Goal: Task Accomplishment & Management: Manage account settings

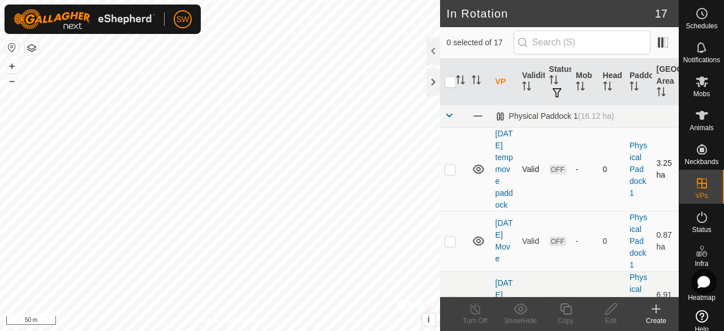
click at [478, 176] on icon at bounding box center [479, 169] width 14 height 14
click at [481, 248] on icon at bounding box center [479, 241] width 14 height 14
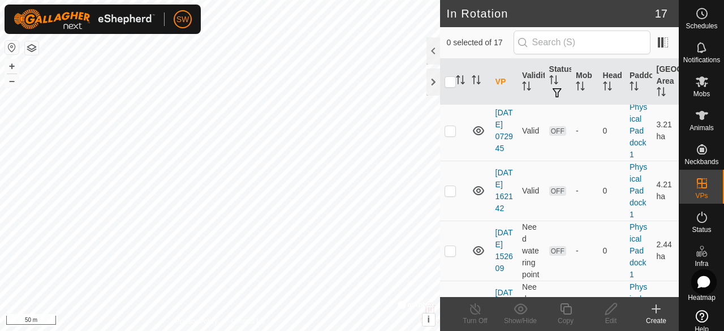
scroll to position [291, 0]
click at [478, 77] on icon at bounding box center [479, 70] width 14 height 14
click at [451, 81] on input "checkbox" at bounding box center [450, 81] width 11 height 11
checkbox input "true"
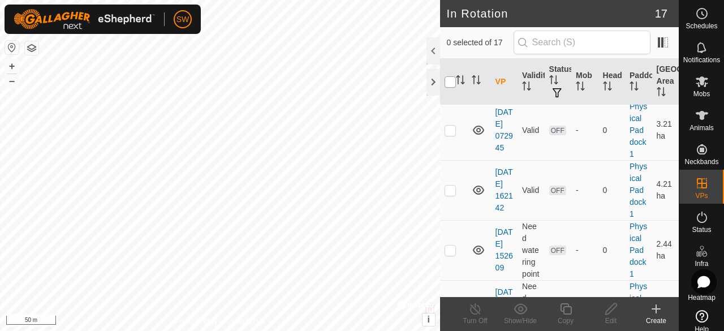
checkbox input "true"
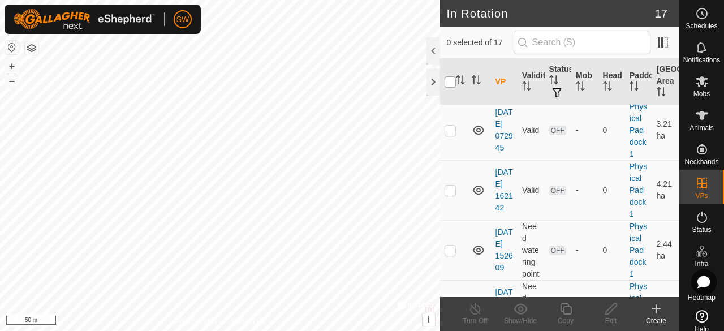
checkbox input "true"
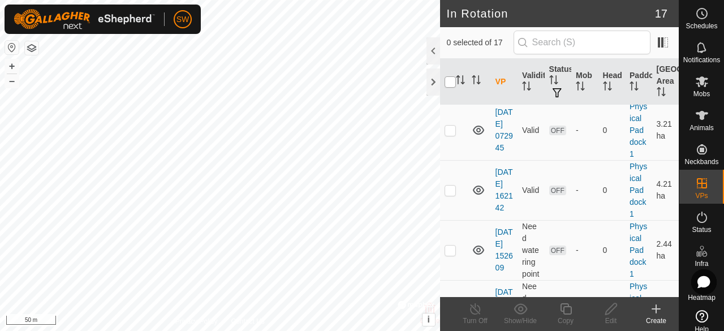
checkbox input "true"
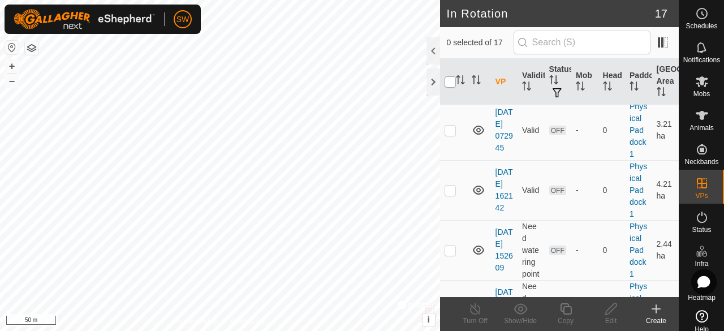
checkbox input "true"
click at [482, 135] on icon at bounding box center [478, 130] width 11 height 9
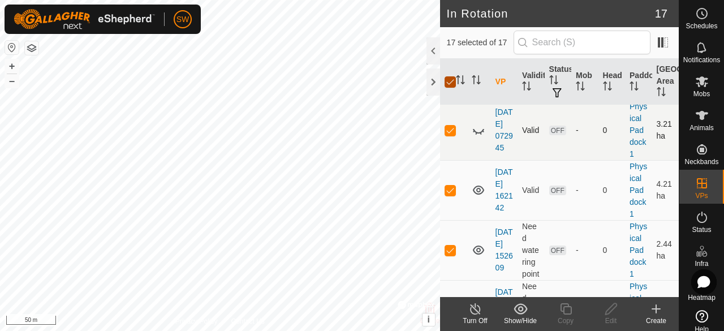
click at [452, 81] on input "checkbox" at bounding box center [450, 81] width 11 height 11
checkbox input "false"
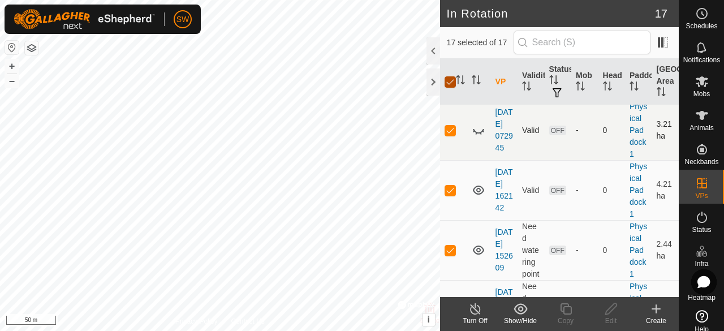
checkbox input "false"
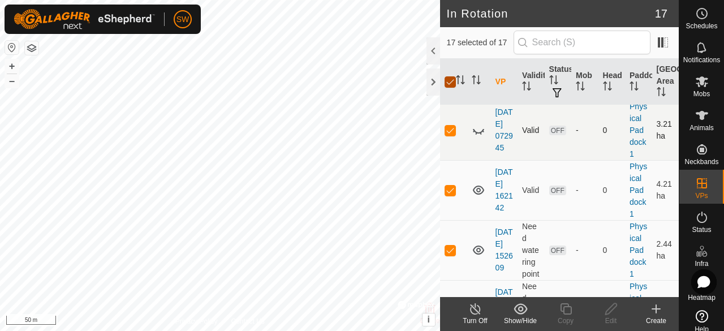
checkbox input "false"
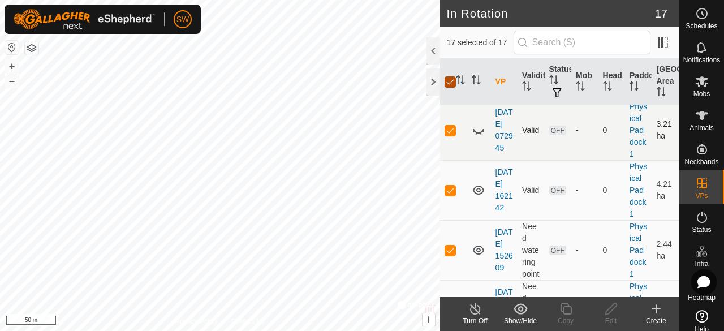
checkbox input "false"
click at [477, 197] on icon at bounding box center [479, 190] width 14 height 14
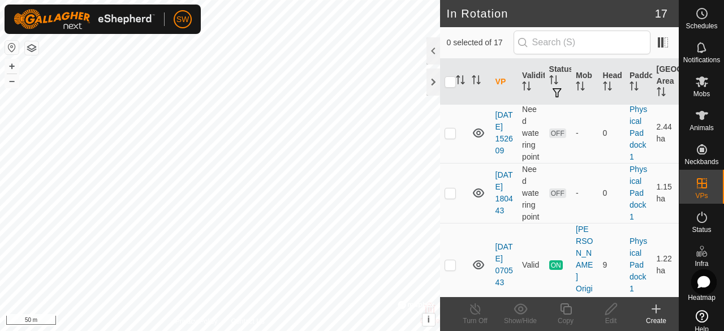
scroll to position [409, 0]
click at [477, 137] on icon at bounding box center [478, 132] width 11 height 9
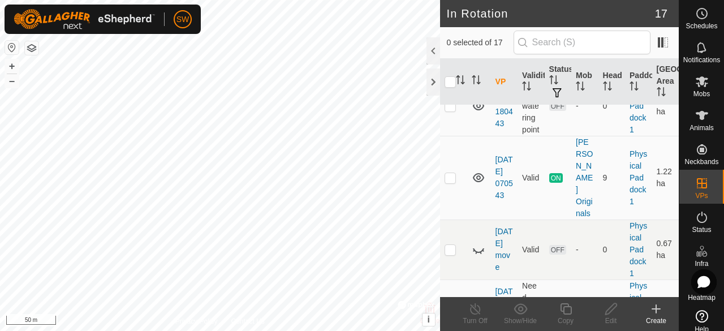
scroll to position [497, 0]
click at [477, 111] on icon at bounding box center [479, 104] width 14 height 14
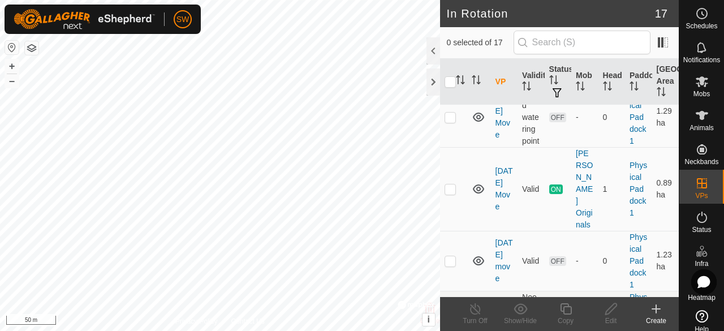
scroll to position [688, 0]
click at [478, 123] on icon at bounding box center [479, 117] width 14 height 14
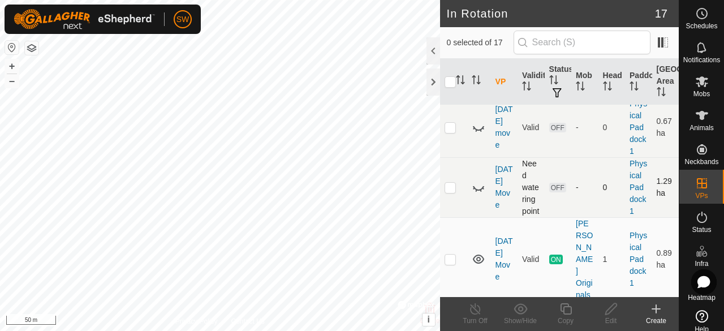
scroll to position [614, 0]
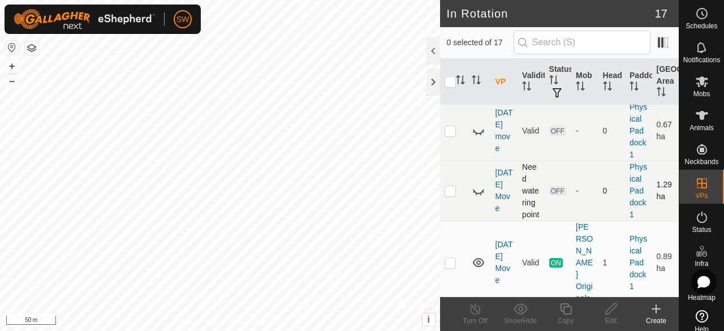
click at [481, 63] on icon at bounding box center [478, 58] width 11 height 9
click at [481, 63] on icon at bounding box center [481, 62] width 2 height 2
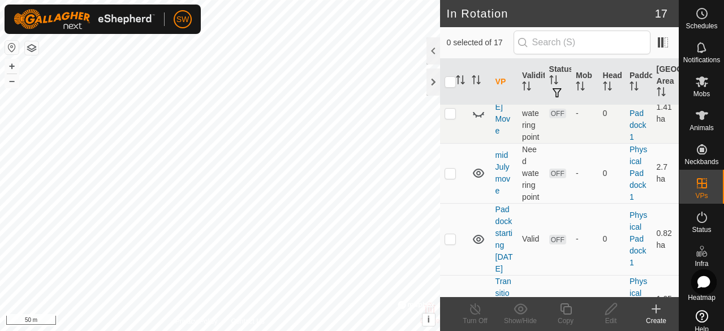
scroll to position [907, 0]
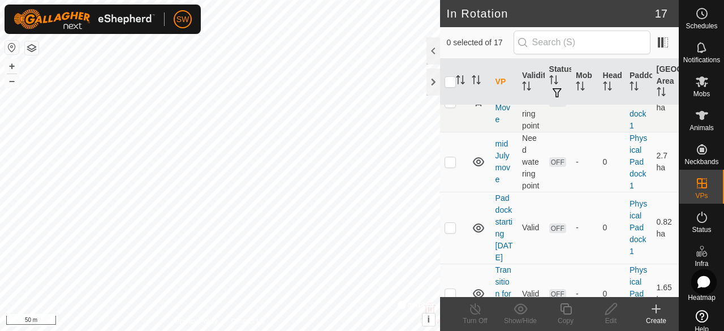
click at [481, 49] on icon at bounding box center [479, 42] width 14 height 14
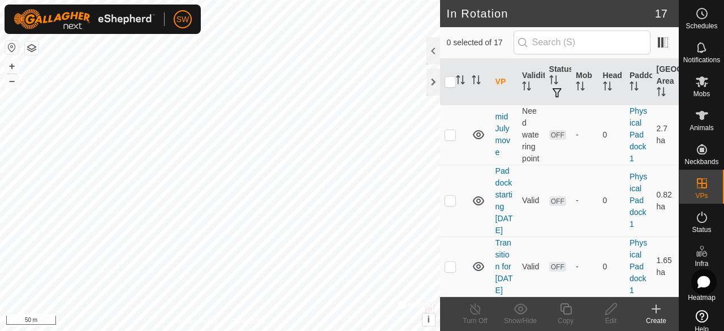
scroll to position [1093, 0]
click at [477, 130] on icon at bounding box center [478, 134] width 11 height 9
click at [477, 199] on icon at bounding box center [479, 201] width 14 height 14
click at [480, 273] on icon at bounding box center [479, 267] width 14 height 14
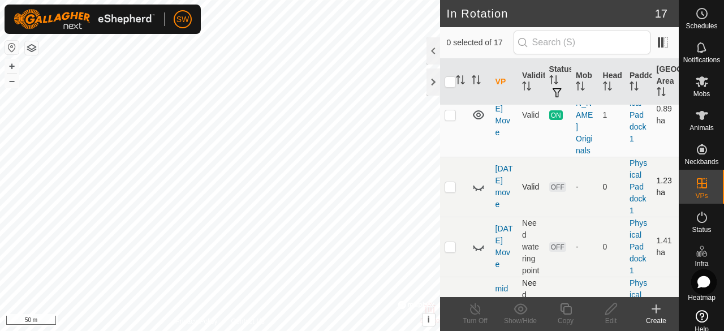
scroll to position [764, 0]
click at [478, 117] on icon at bounding box center [478, 112] width 11 height 9
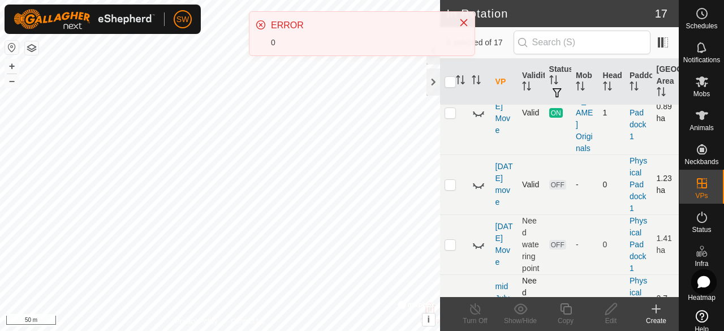
click at [478, 119] on icon at bounding box center [479, 113] width 14 height 14
click at [463, 20] on icon "Close" at bounding box center [464, 22] width 9 height 9
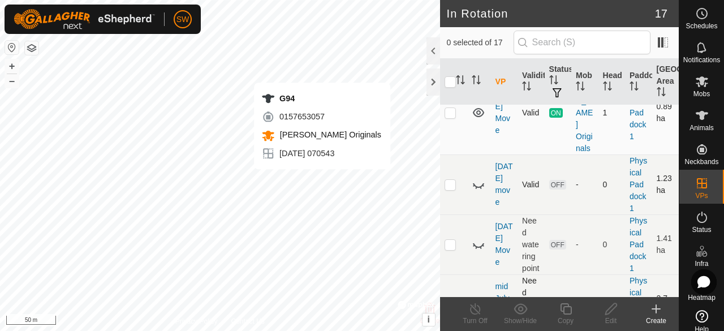
click at [447, 117] on p-checkbox at bounding box center [450, 112] width 11 height 9
checkbox input "false"
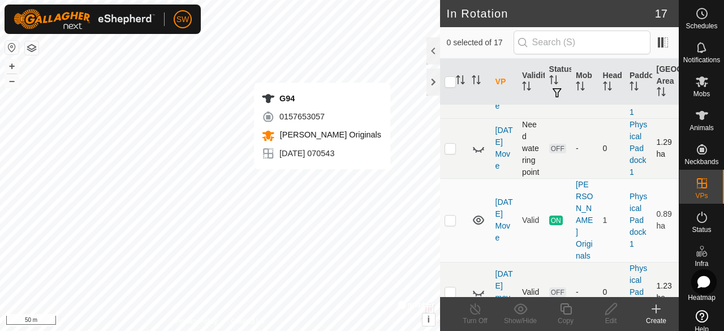
scroll to position [624, 0]
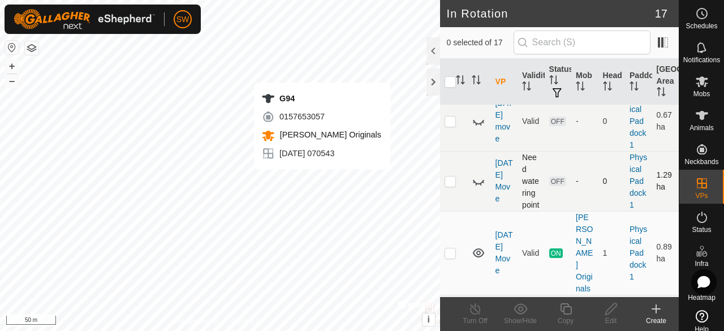
click at [449, 54] on p-checkbox at bounding box center [450, 49] width 11 height 9
checkbox input "true"
click at [474, 307] on icon at bounding box center [476, 309] width 14 height 14
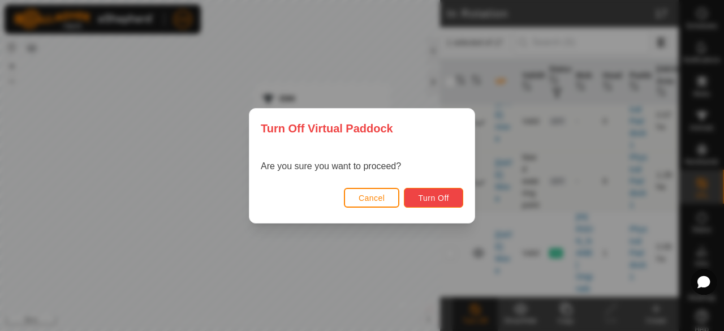
click at [420, 196] on span "Turn Off" at bounding box center [433, 198] width 31 height 9
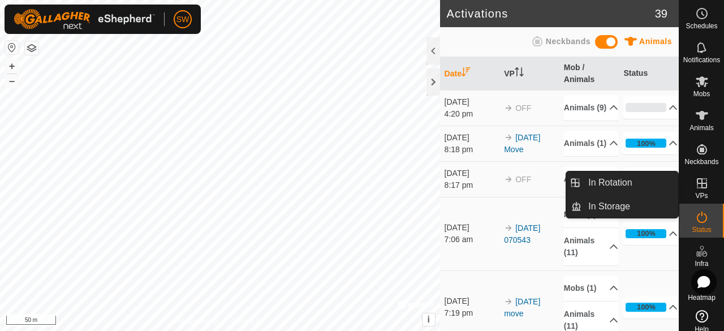
click at [705, 188] on es-virtualpaddocks-svg-icon at bounding box center [702, 183] width 20 height 18
click at [697, 188] on icon at bounding box center [702, 183] width 10 height 10
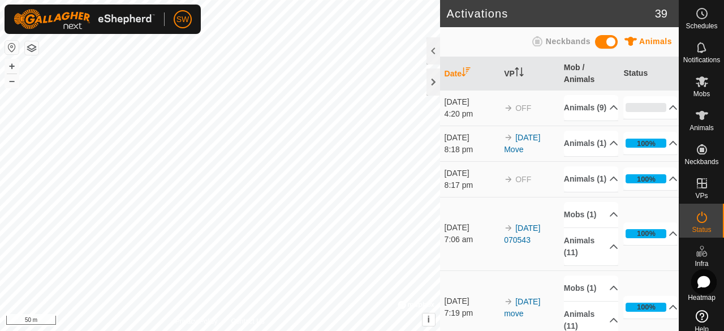
click at [491, 42] on div "Animals Neckbands" at bounding box center [559, 42] width 225 height 22
click at [431, 83] on div at bounding box center [434, 81] width 14 height 27
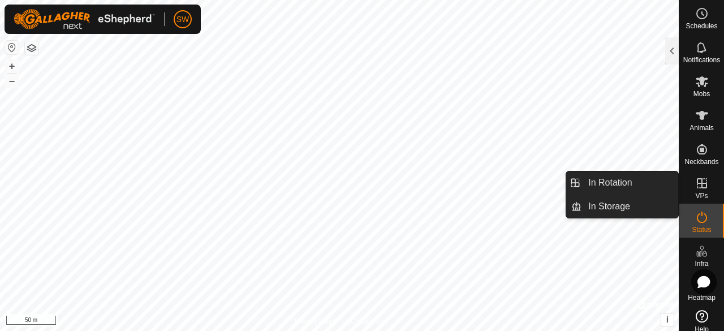
click at [699, 192] on span "VPs" at bounding box center [702, 195] width 12 height 7
click at [604, 182] on link "In Rotation" at bounding box center [630, 182] width 97 height 23
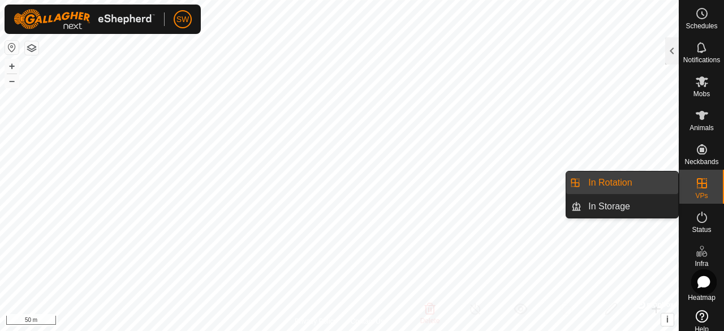
click at [610, 183] on link "In Rotation" at bounding box center [630, 182] width 97 height 23
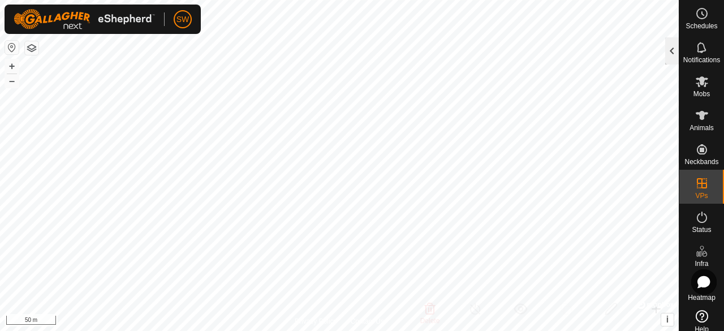
click at [668, 53] on div at bounding box center [673, 50] width 14 height 27
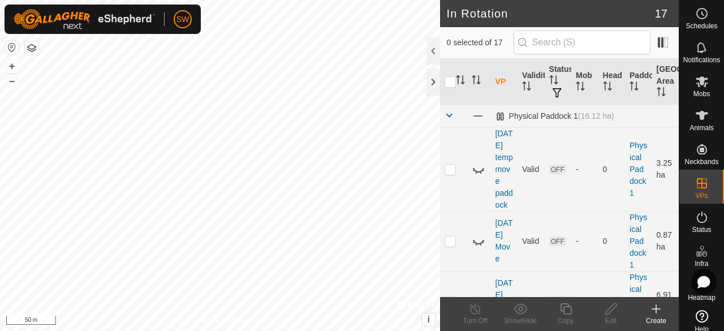
click at [657, 307] on icon at bounding box center [657, 309] width 14 height 14
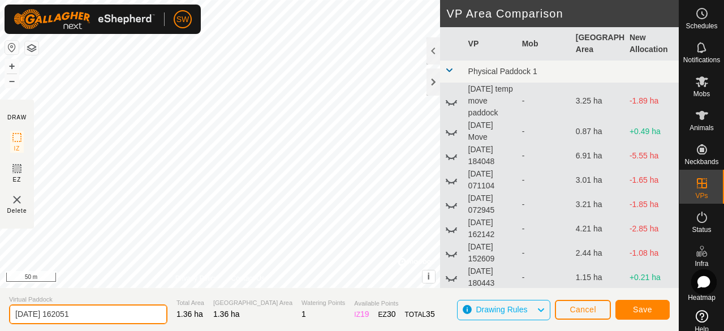
drag, startPoint x: 111, startPoint y: 309, endPoint x: 0, endPoint y: 301, distance: 111.2
click at [0, 301] on section "Virtual Paddock [DATE] 162051 Total Area 1.36 ha Grazing Area 1.36 ha Watering …" at bounding box center [339, 309] width 679 height 43
type input "[DATE] move"
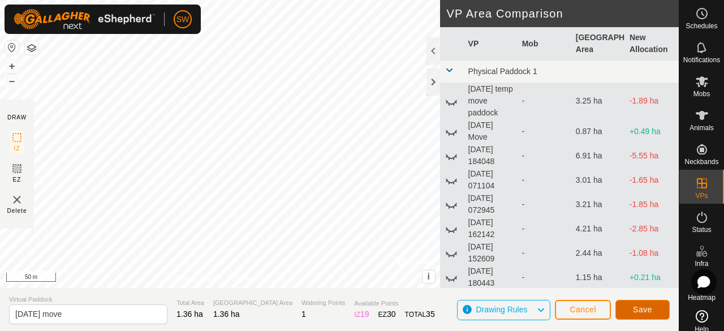
click at [633, 306] on button "Save" at bounding box center [643, 310] width 54 height 20
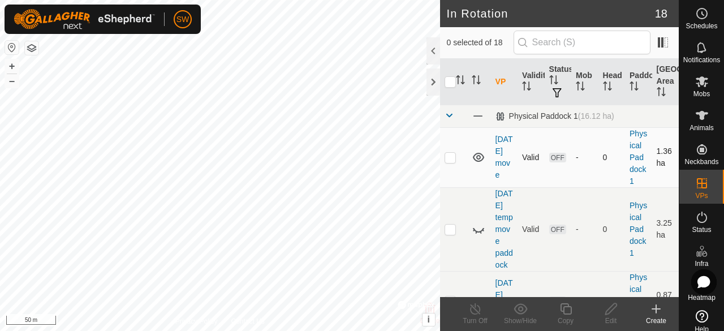
checkbox input "true"
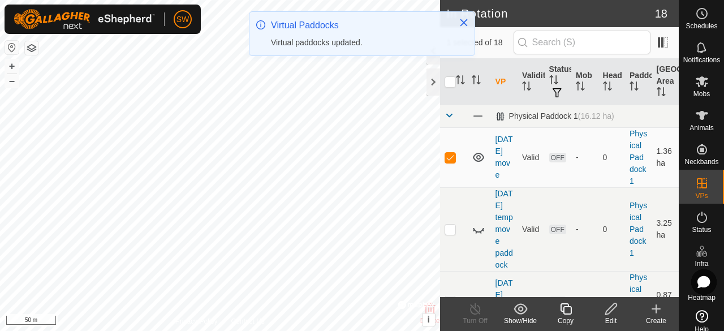
click at [619, 316] on div "Edit" at bounding box center [611, 321] width 45 height 10
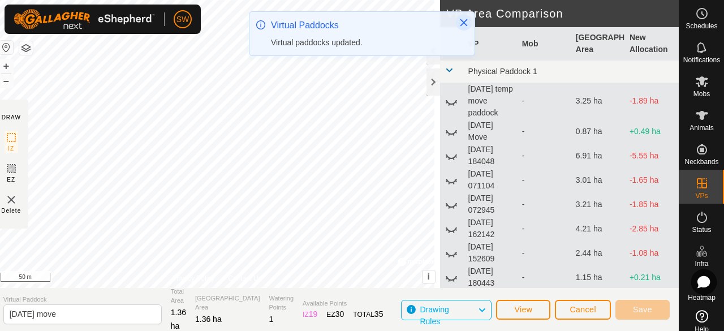
click at [462, 25] on icon "Close" at bounding box center [464, 22] width 9 height 9
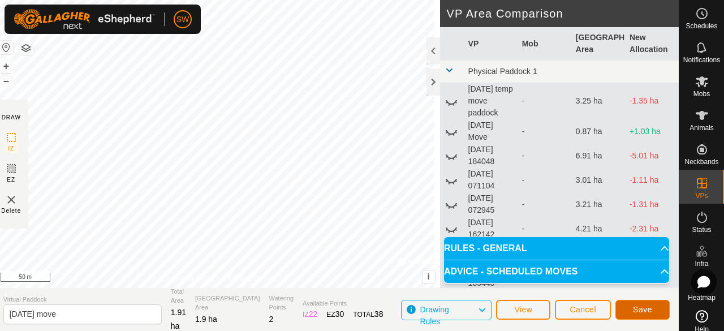
click at [636, 305] on span "Save" at bounding box center [642, 309] width 19 height 9
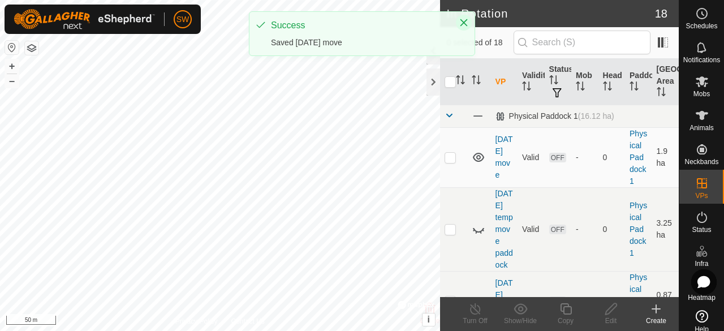
click at [466, 24] on icon "Close" at bounding box center [464, 22] width 7 height 7
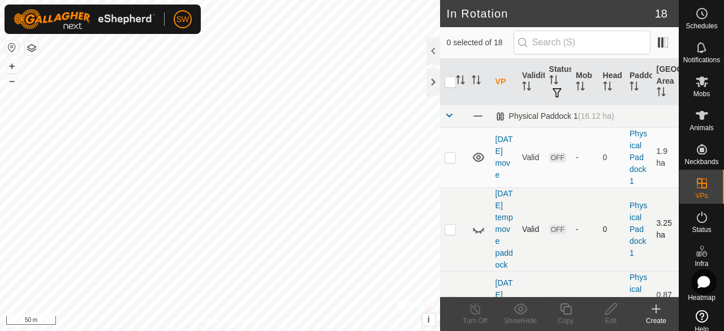
checkbox input "true"
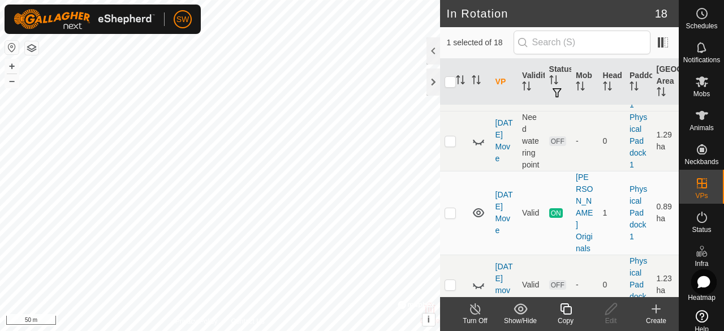
scroll to position [723, 0]
checkbox input "false"
checkbox input "true"
checkbox input "false"
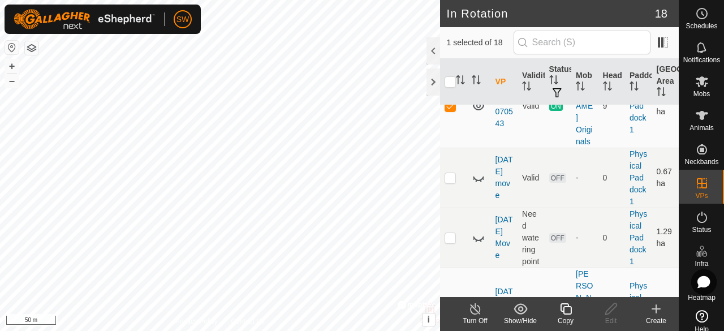
scroll to position [628, 0]
click at [478, 112] on icon at bounding box center [479, 105] width 14 height 14
click at [474, 308] on line at bounding box center [475, 309] width 9 height 9
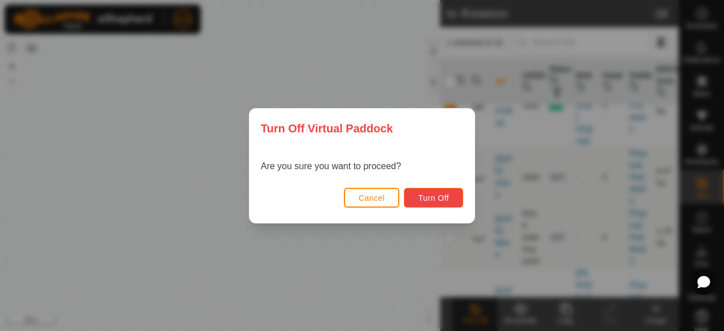
click at [429, 204] on button "Turn Off" at bounding box center [433, 198] width 59 height 20
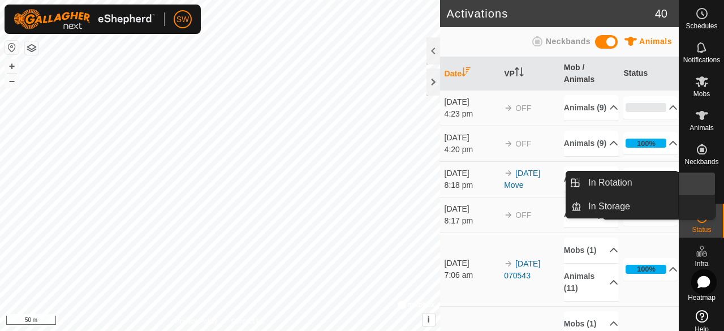
drag, startPoint x: 684, startPoint y: 187, endPoint x: 691, endPoint y: 186, distance: 7.6
click at [615, 177] on link "In Rotation" at bounding box center [630, 182] width 97 height 23
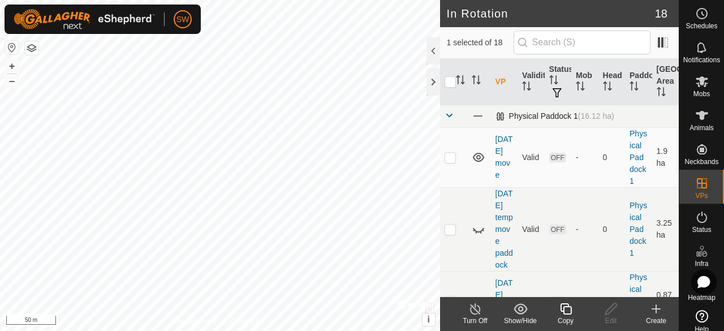
click at [447, 115] on span at bounding box center [449, 115] width 9 height 9
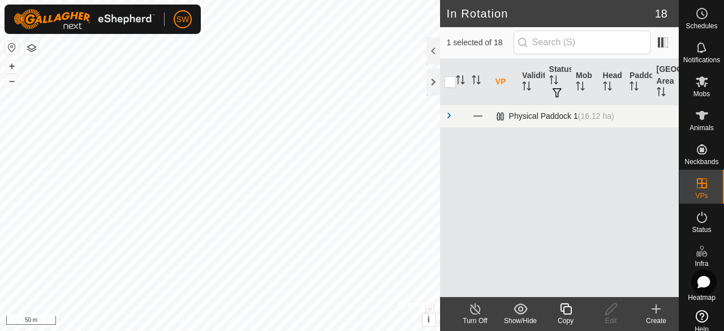
click at [447, 116] on span at bounding box center [449, 115] width 9 height 9
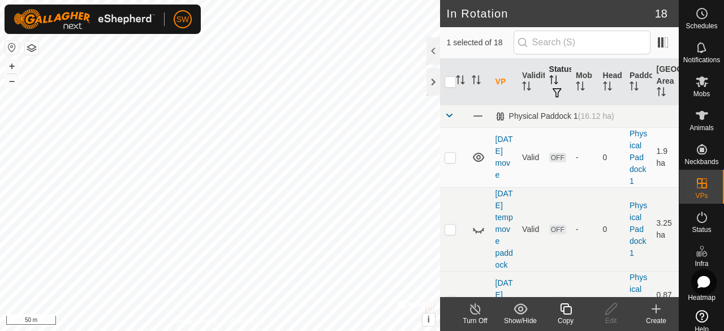
click at [553, 88] on span "button" at bounding box center [557, 92] width 9 height 9
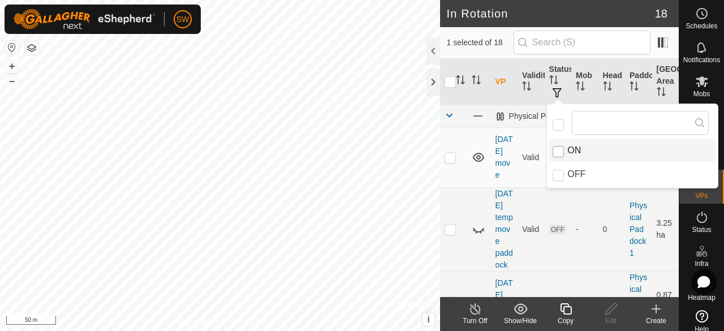
click at [560, 151] on input "ON" at bounding box center [558, 151] width 11 height 11
checkbox input "true"
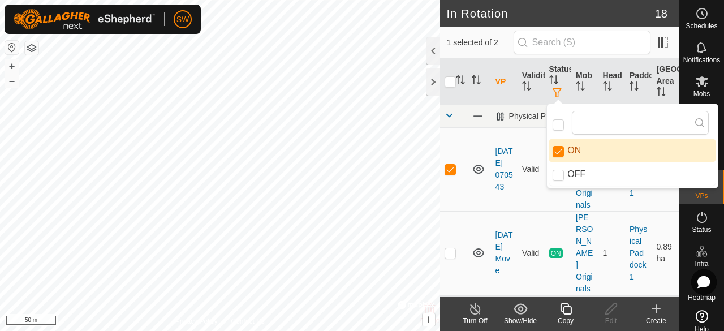
click at [533, 252] on div "VP Validity Status Mob Head Paddock Grazing Area Physical Paddock 1 (16.12 ha) …" at bounding box center [559, 178] width 239 height 238
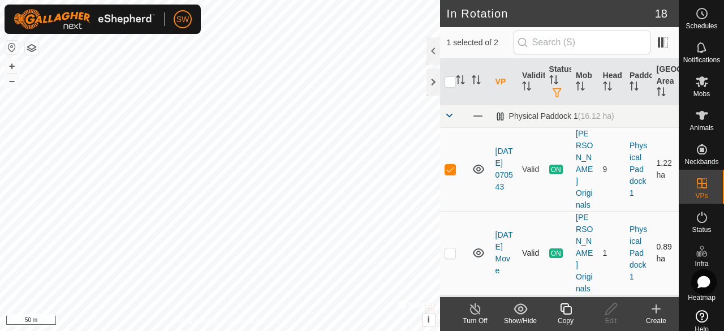
click at [453, 248] on p-checkbox at bounding box center [450, 252] width 11 height 9
click at [480, 248] on icon at bounding box center [478, 252] width 11 height 9
click at [480, 246] on icon at bounding box center [479, 253] width 14 height 14
click at [448, 248] on p-checkbox at bounding box center [450, 252] width 11 height 9
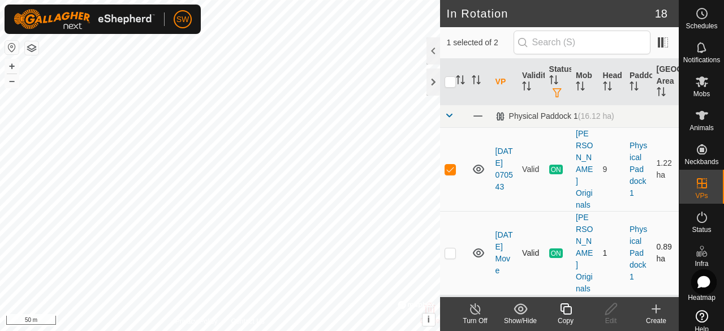
checkbox input "true"
click at [451, 161] on td at bounding box center [453, 169] width 27 height 84
checkbox input "false"
